Goal: Information Seeking & Learning: Compare options

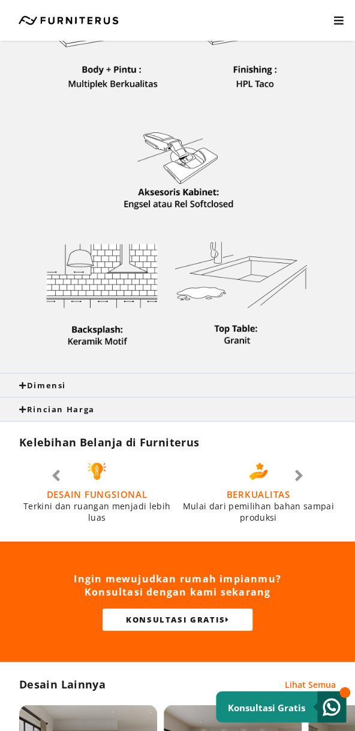
scroll to position [603, 0]
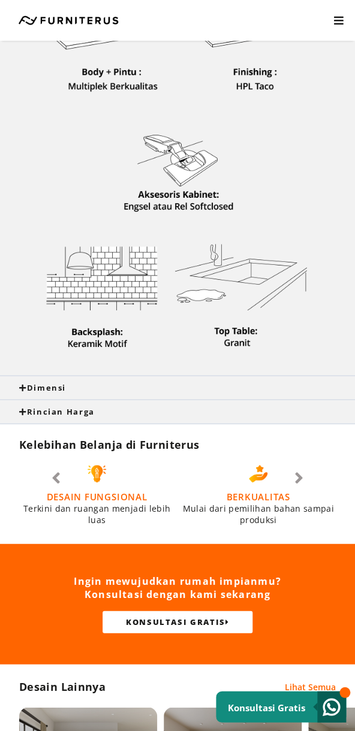
click at [77, 390] on div "Dimensi" at bounding box center [177, 388] width 317 height 11
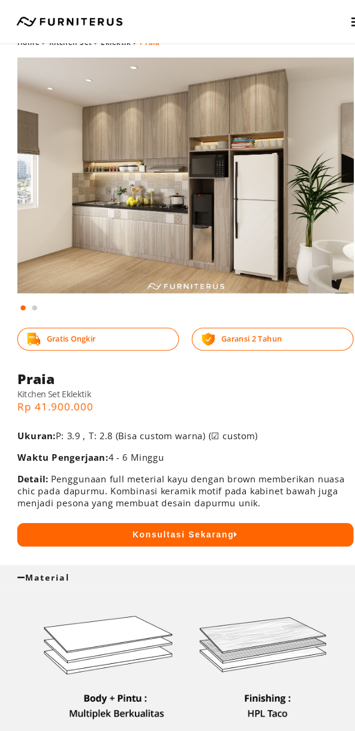
scroll to position [0, 0]
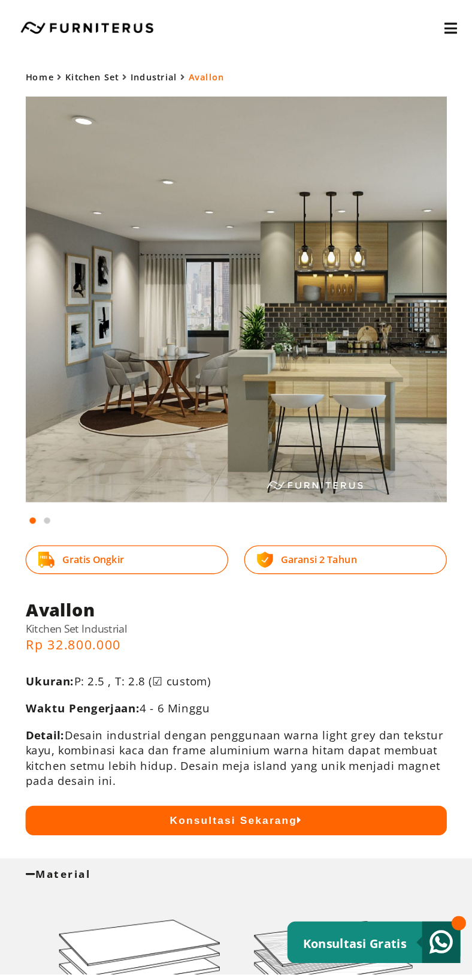
scroll to position [1, 0]
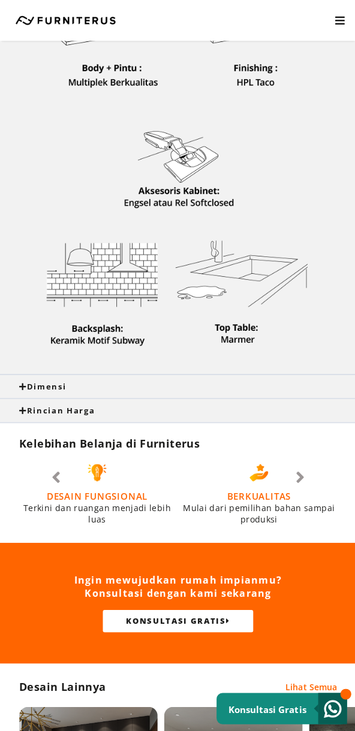
scroll to position [624, 0]
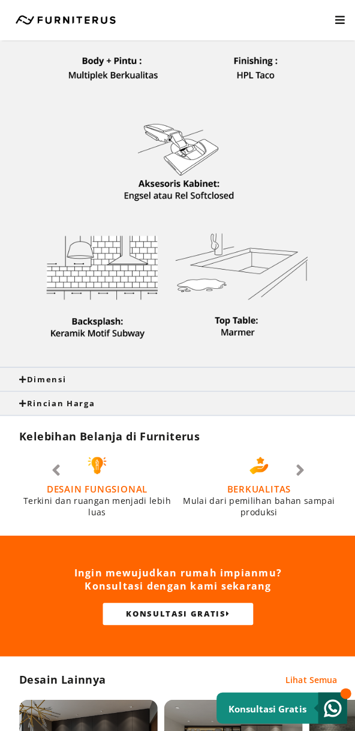
click at [238, 381] on div "Dimensi" at bounding box center [177, 379] width 317 height 11
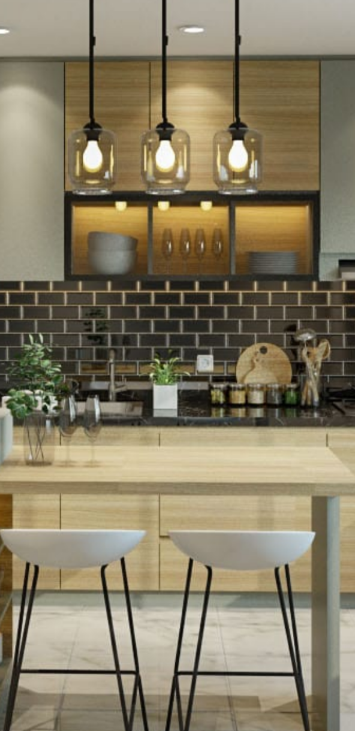
scroll to position [35, 0]
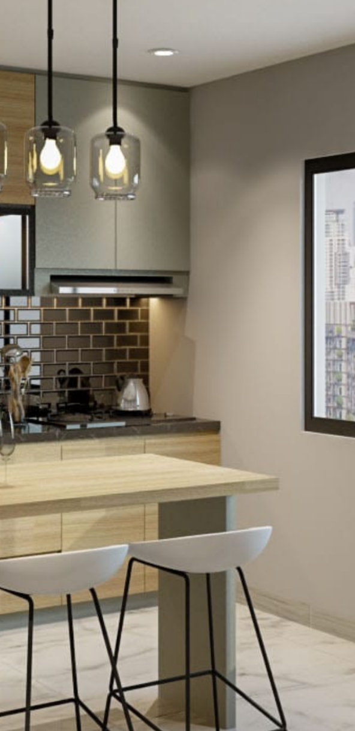
click at [179, 98] on img at bounding box center [177, 148] width 317 height 222
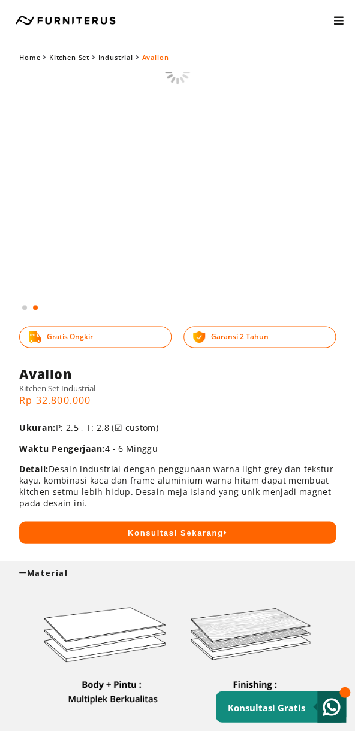
click at [107, 72] on img at bounding box center [66, 72] width 95 height 0
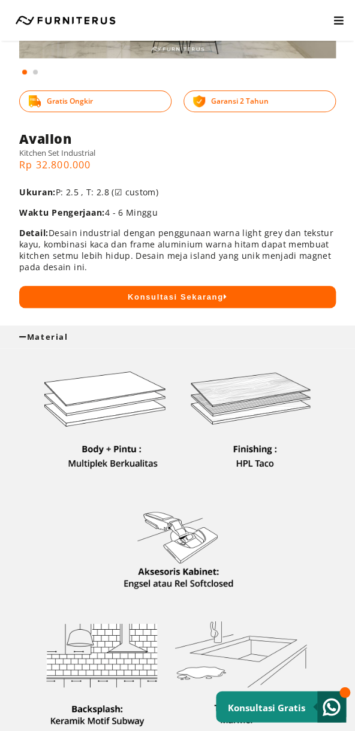
scroll to position [471, 0]
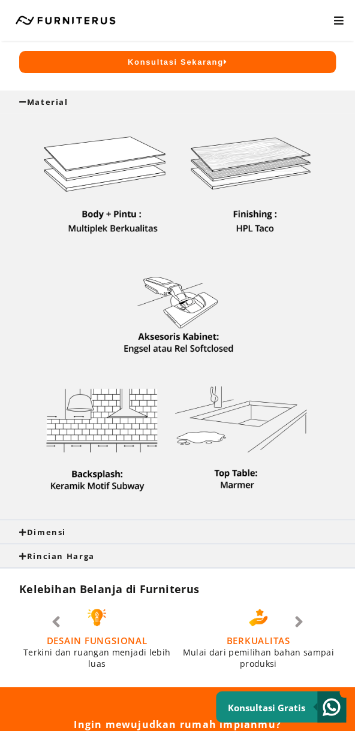
click at [186, 532] on div "Dimensi" at bounding box center [177, 531] width 317 height 11
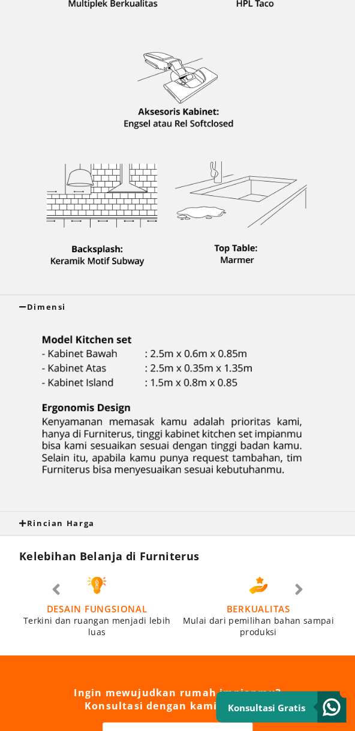
scroll to position [0, 0]
